Goal: Download file/media

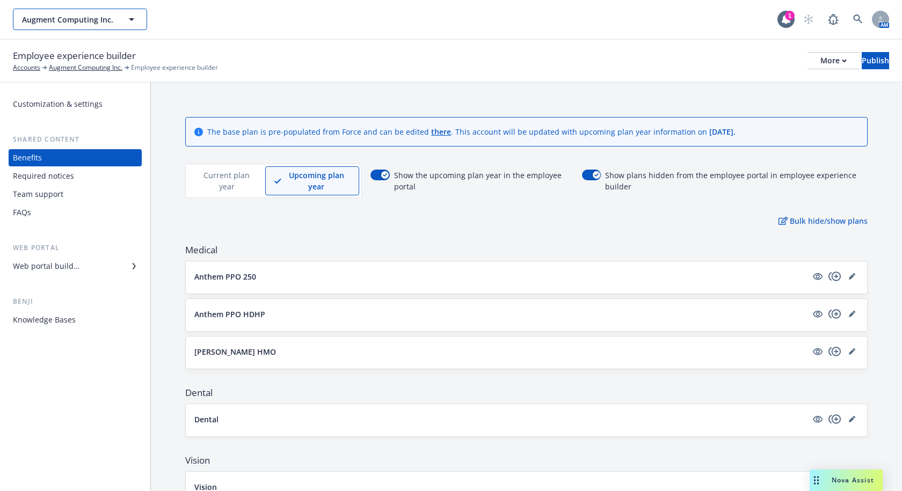
click at [63, 17] on span "Augment Computing Inc." at bounding box center [68, 19] width 93 height 11
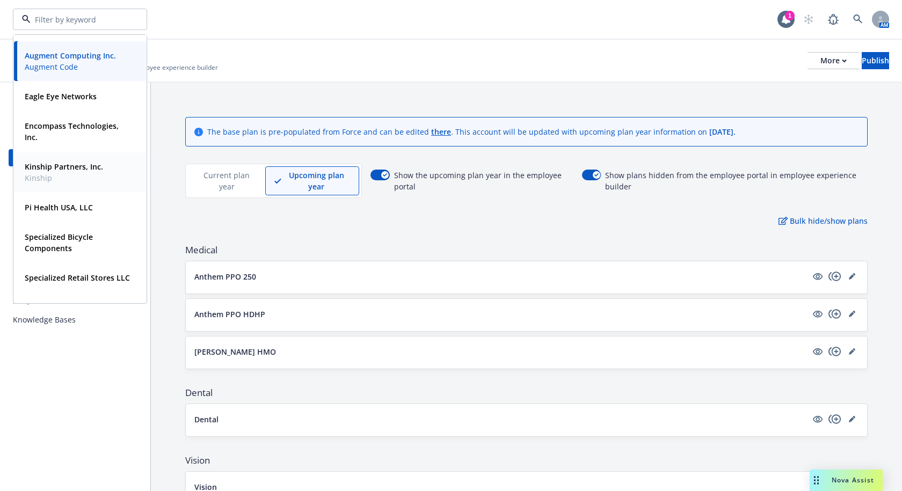
scroll to position [54, 0]
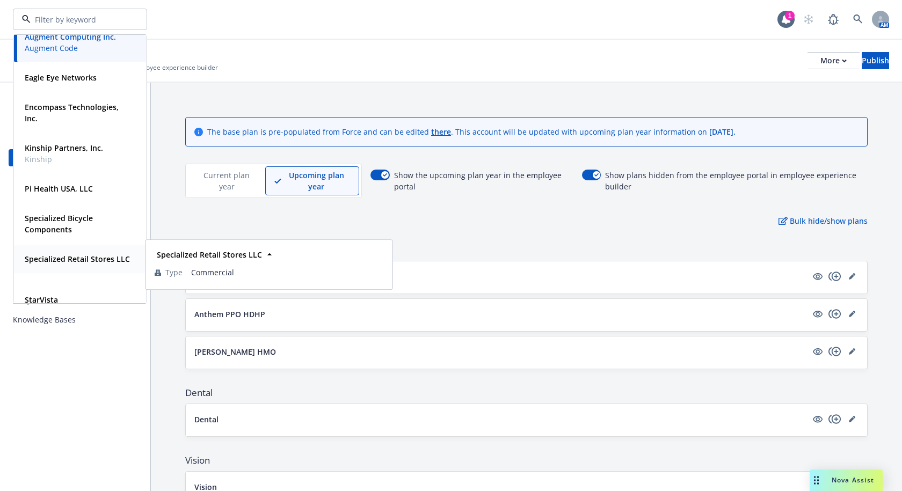
click at [81, 261] on strong "Specialized Retail Stores LLC" at bounding box center [77, 259] width 105 height 10
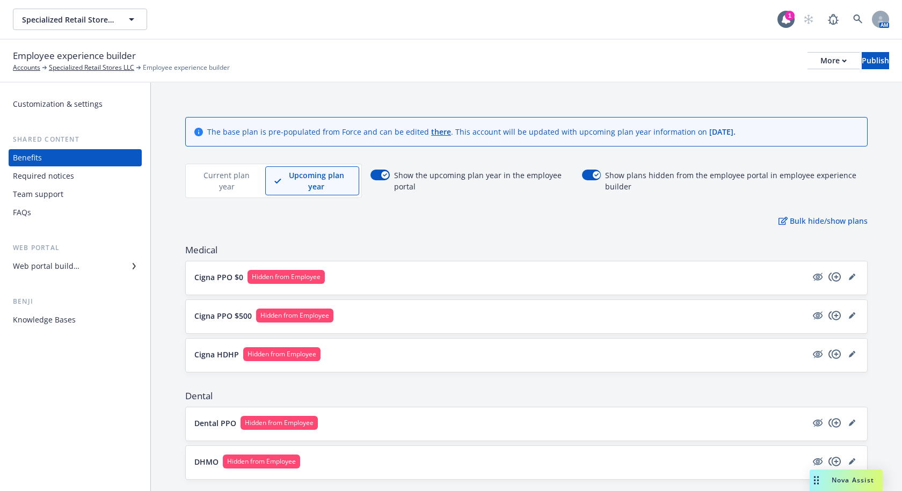
click at [68, 176] on div "Required notices" at bounding box center [43, 175] width 61 height 17
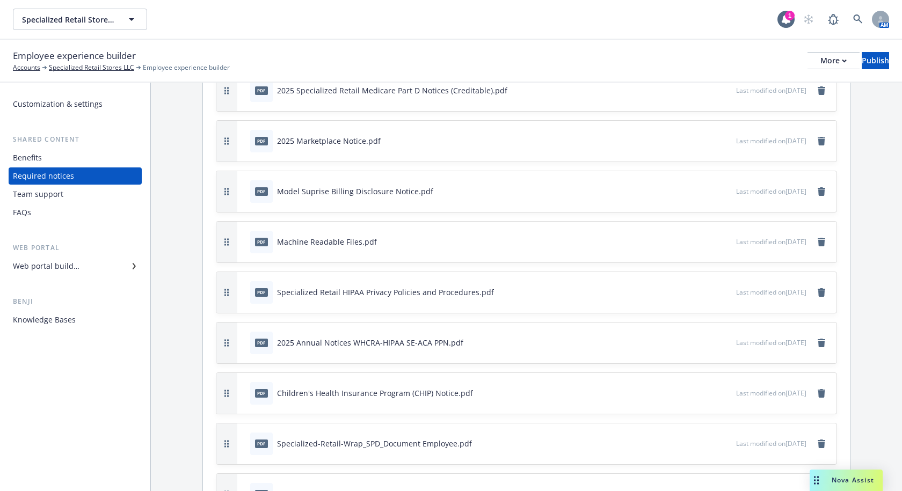
scroll to position [39, 0]
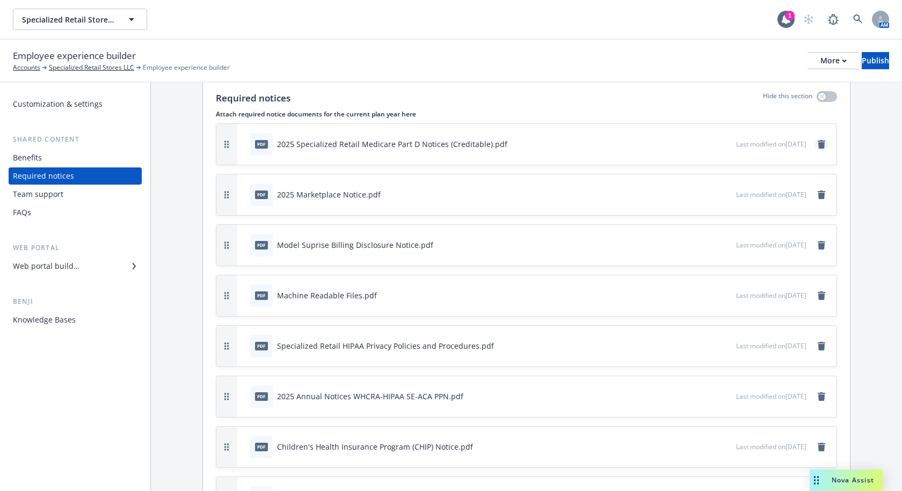
click at [817, 143] on icon "remove" at bounding box center [821, 144] width 8 height 9
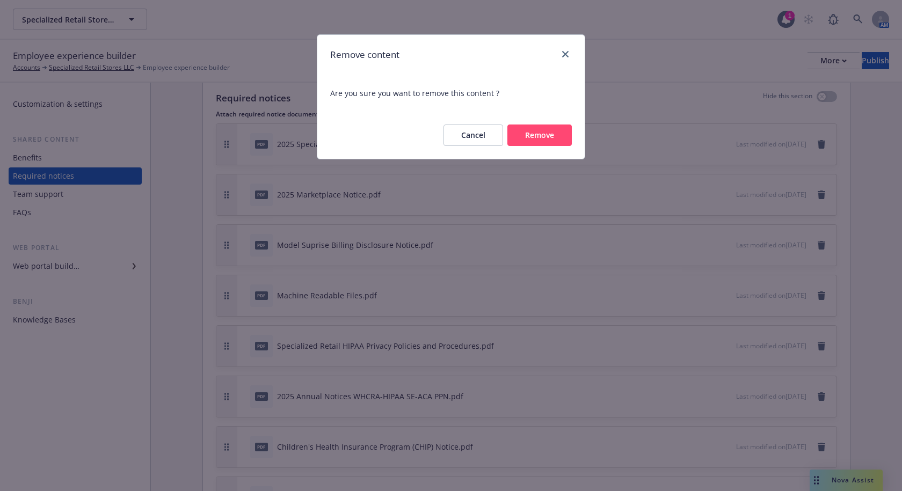
click at [543, 136] on button "Remove" at bounding box center [539, 135] width 64 height 21
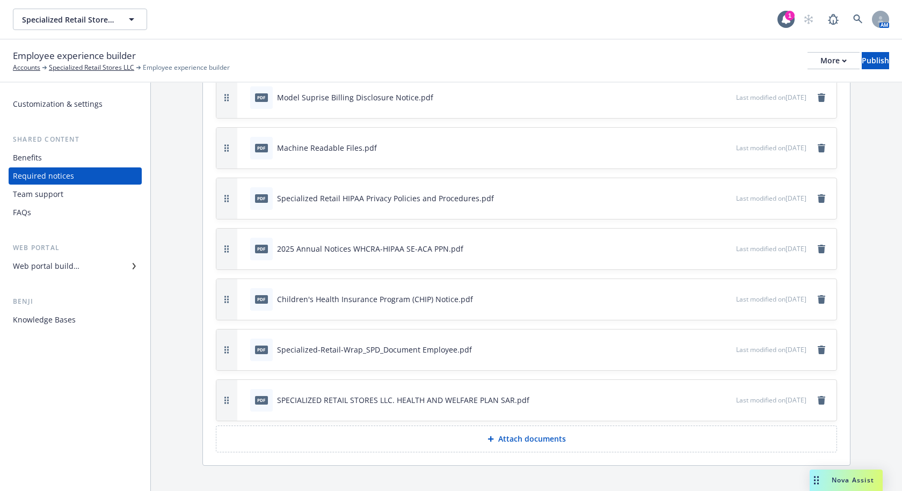
scroll to position [150, 0]
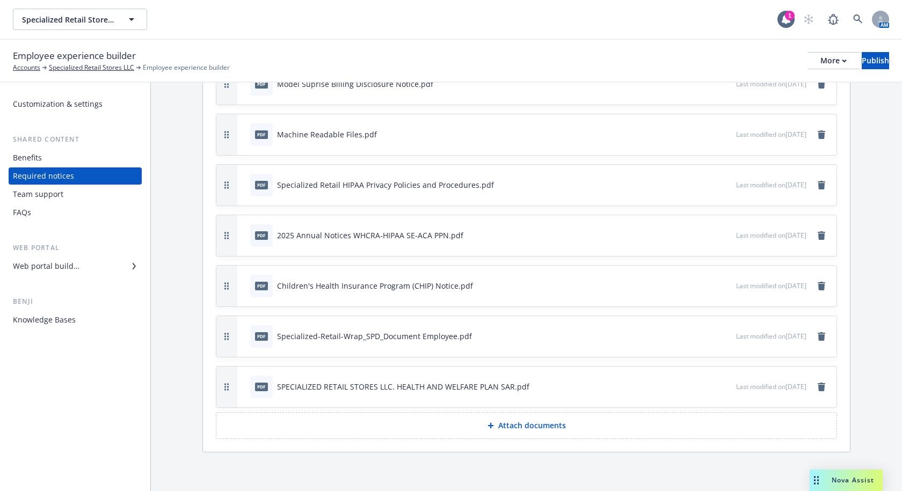
click at [513, 430] on p "Attach documents" at bounding box center [532, 425] width 68 height 11
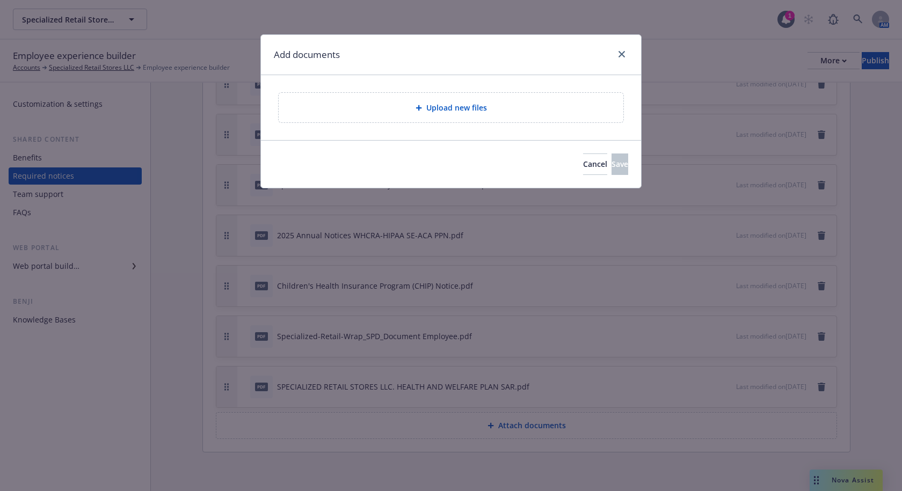
click at [420, 107] on icon at bounding box center [418, 108] width 6 height 6
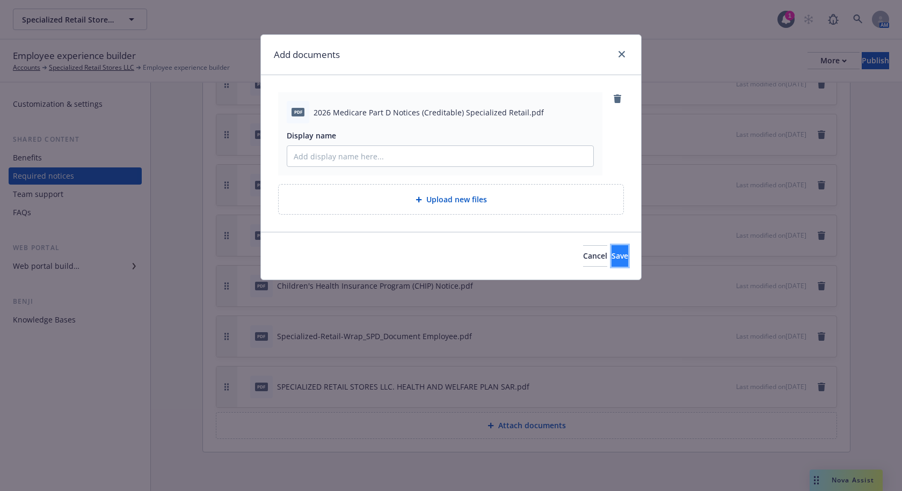
click at [611, 257] on span "Save" at bounding box center [619, 256] width 17 height 10
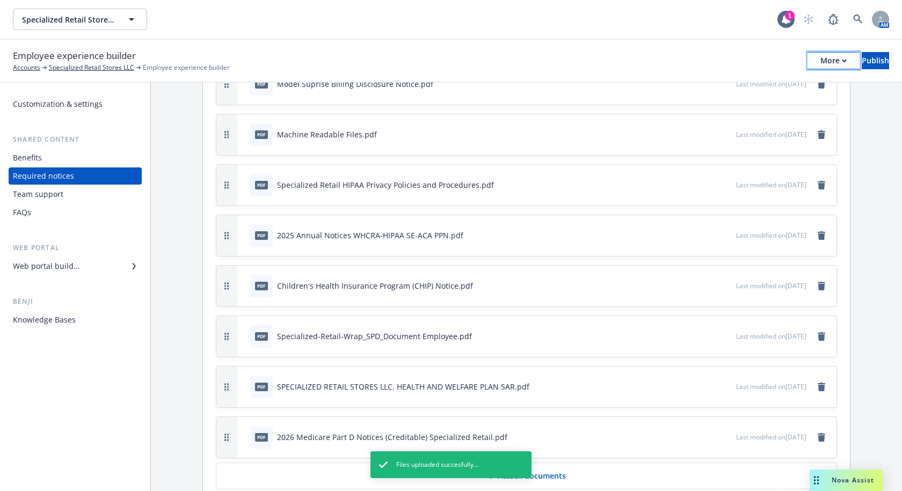
click at [815, 58] on button "More" at bounding box center [833, 60] width 52 height 17
click at [689, 37] on div "Specialized Retail Stores LLC Specialized Retail Stores LLC 1 AM" at bounding box center [451, 19] width 902 height 39
click at [868, 59] on div "Publish" at bounding box center [874, 61] width 27 height 16
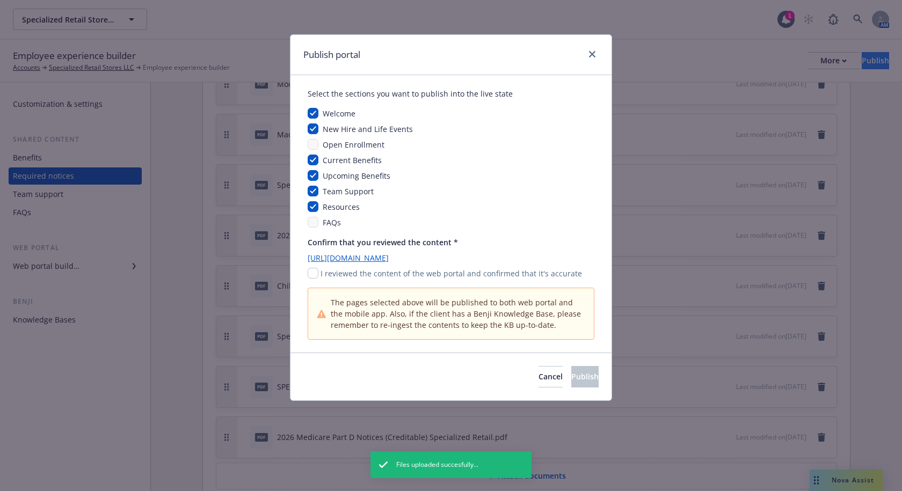
scroll to position [0, 0]
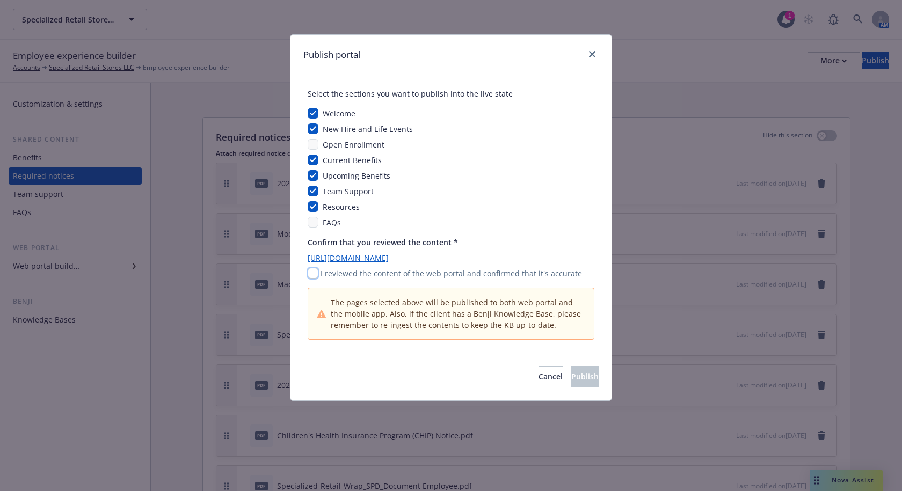
click at [314, 275] on input "checkbox" at bounding box center [313, 273] width 11 height 11
checkbox input "true"
click at [587, 377] on button "Publish" at bounding box center [584, 376] width 27 height 21
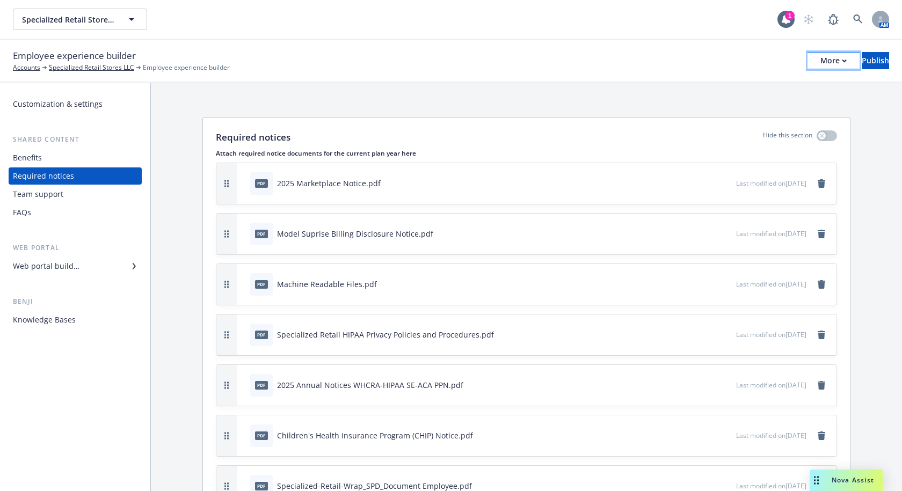
click at [820, 57] on div "More" at bounding box center [833, 61] width 26 height 16
click at [744, 100] on link "Copy portal link" at bounding box center [744, 106] width 159 height 21
click at [398, 32] on div "Specialized Retail Stores LLC Specialized Retail Stores LLC 1 AM" at bounding box center [451, 19] width 902 height 39
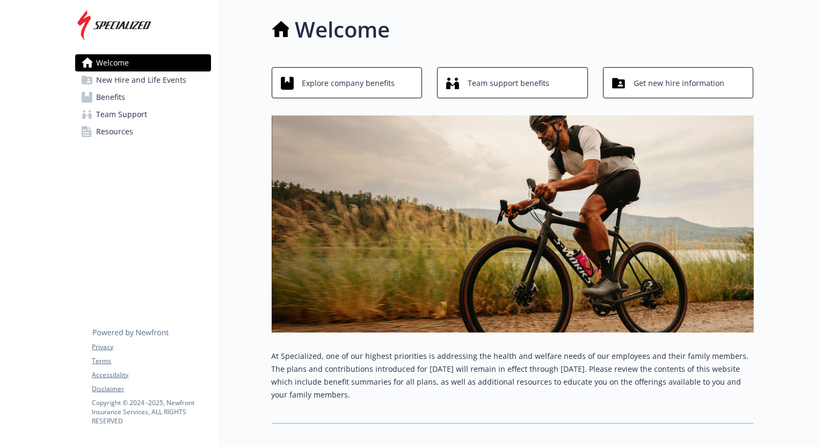
click at [120, 129] on span "Resources" at bounding box center [115, 131] width 37 height 17
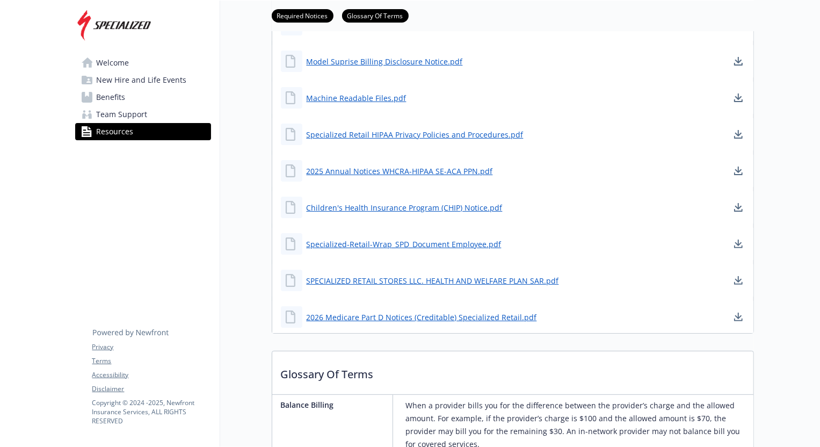
scroll to position [146, 0]
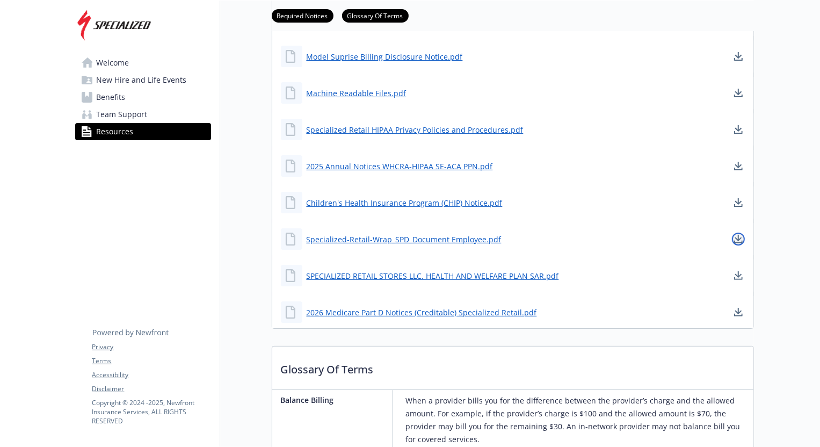
click at [735, 239] on icon "download document" at bounding box center [738, 239] width 9 height 9
